Goal: Navigation & Orientation: Find specific page/section

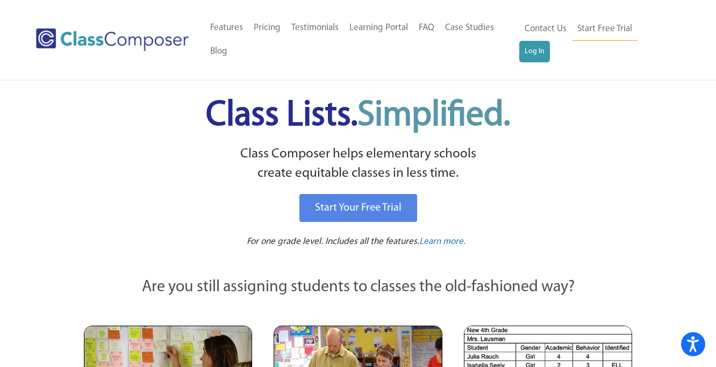
drag, startPoint x: 551, startPoint y: 153, endPoint x: 545, endPoint y: 148, distance: 7.6
click at [550, 41] on link "Log In" at bounding box center [535, 52] width 31 height 22
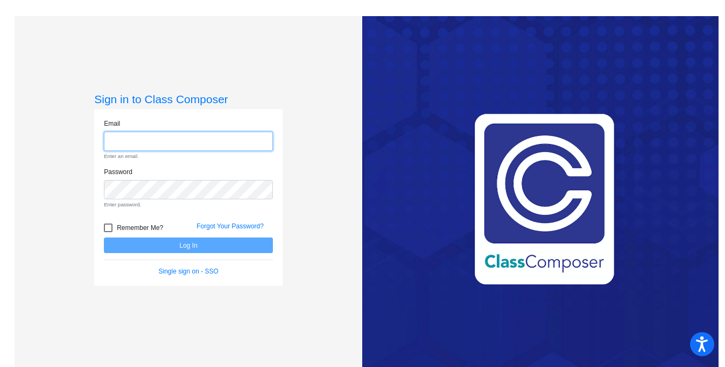
type input "[EMAIL_ADDRESS][DOMAIN_NAME]"
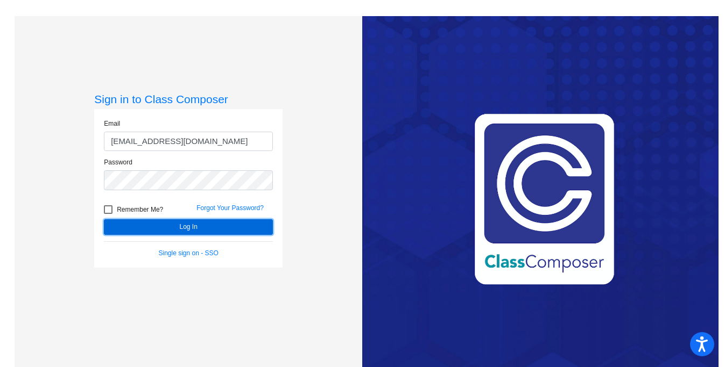
click at [186, 225] on button "Log In" at bounding box center [188, 227] width 169 height 16
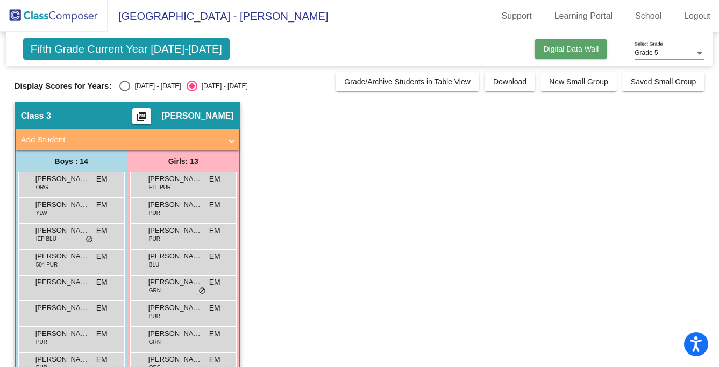
click at [590, 45] on span "Digital Data Wall" at bounding box center [570, 49] width 55 height 9
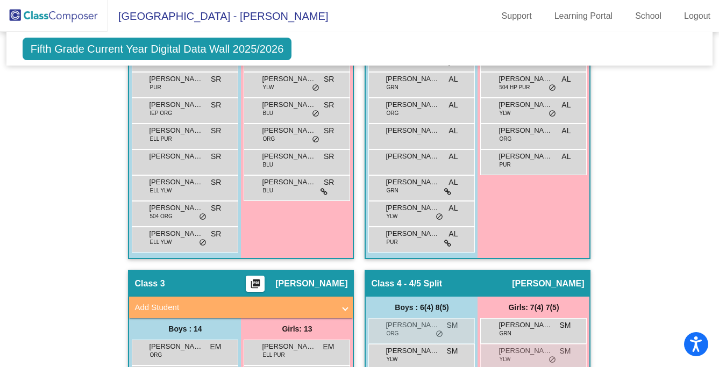
scroll to position [810, 0]
